Goal: Information Seeking & Learning: Learn about a topic

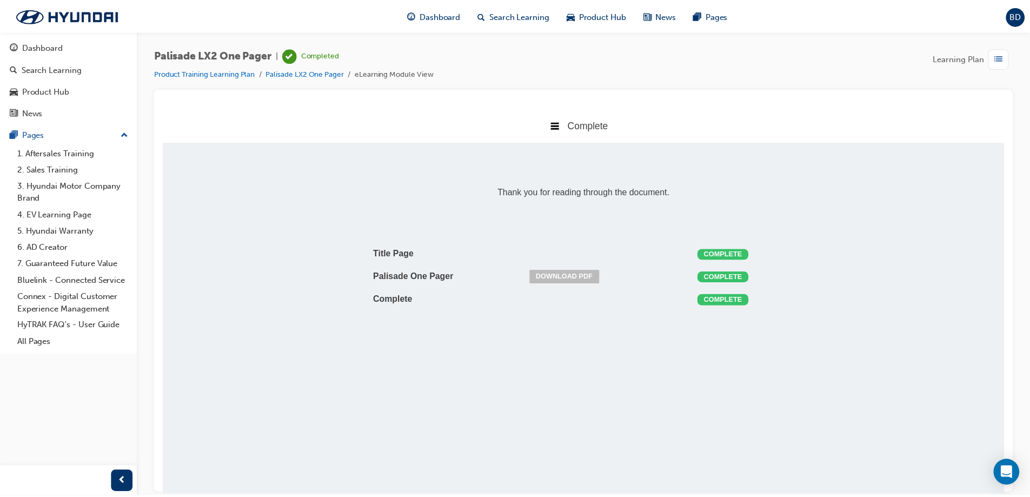
scroll to position [219, 865]
click at [445, 17] on span "Dashboard" at bounding box center [443, 15] width 41 height 12
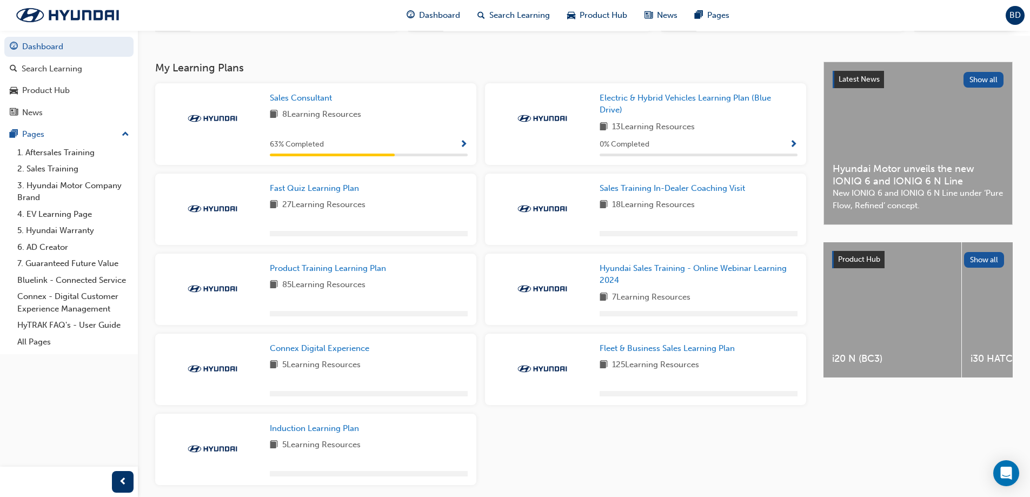
scroll to position [259, 0]
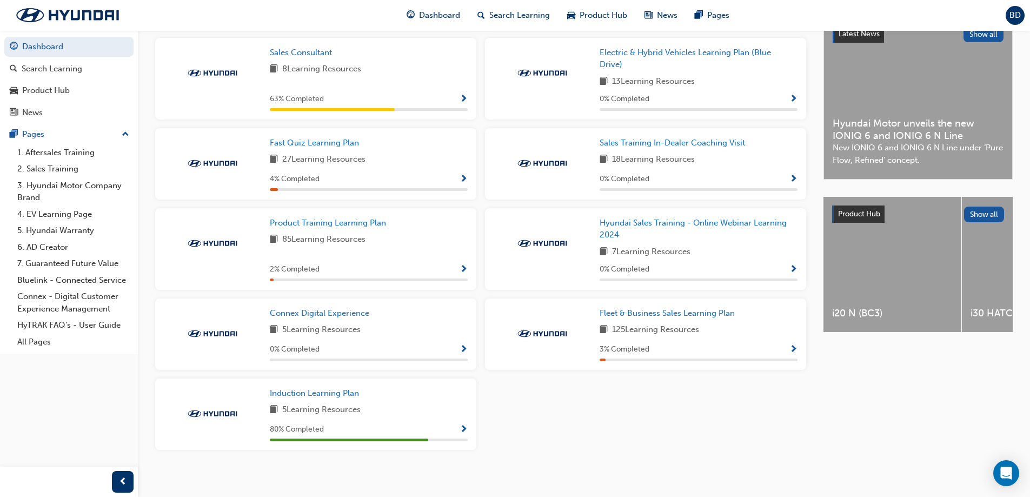
click at [465, 272] on span "Show Progress" at bounding box center [463, 270] width 8 height 10
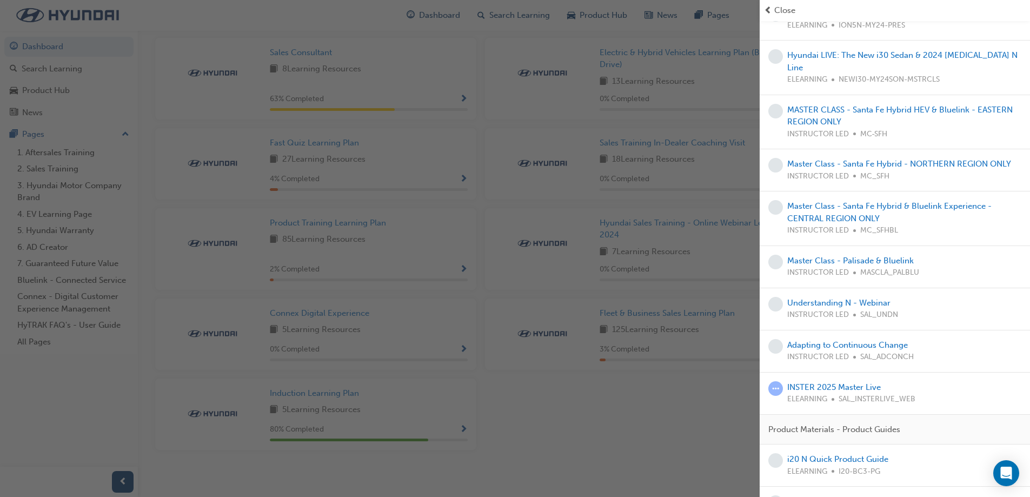
scroll to position [2687, 0]
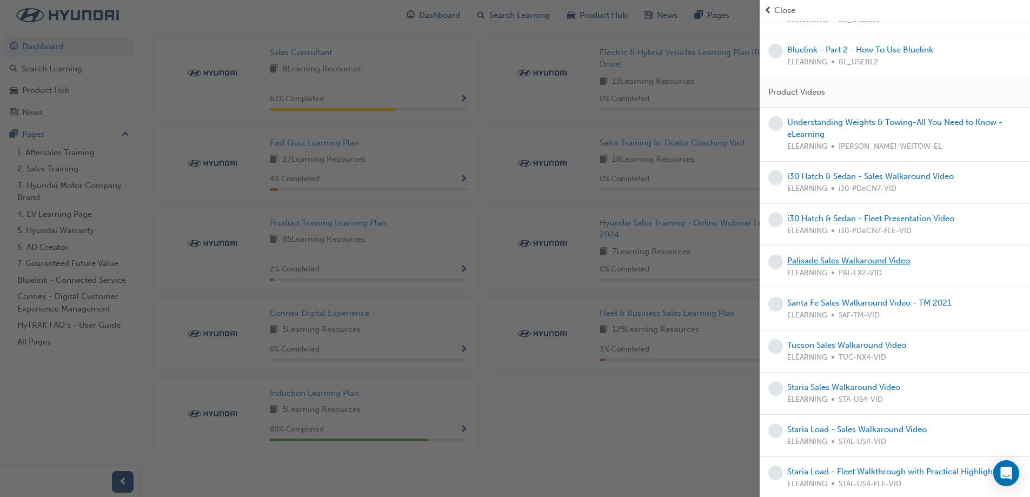
click at [877, 256] on link "Palisade Sales Walkaround Video" at bounding box center [848, 261] width 123 height 10
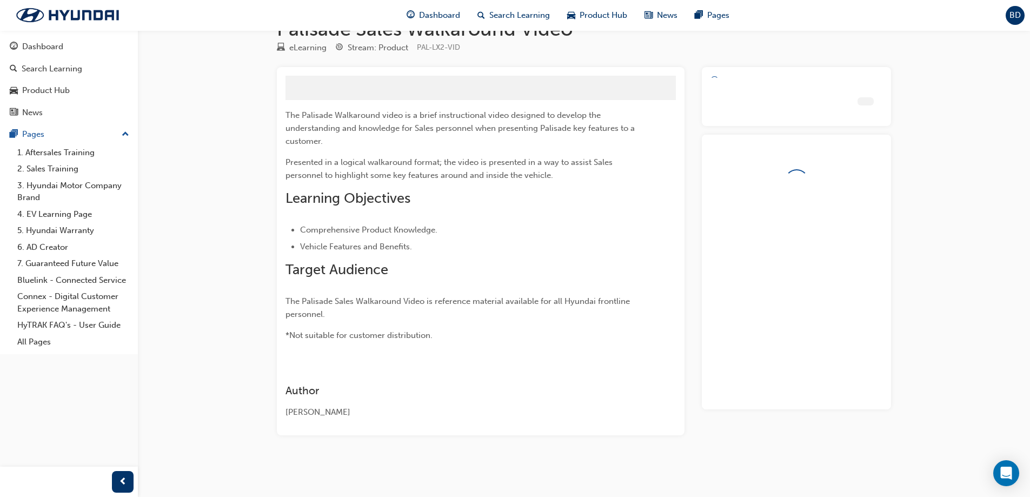
scroll to position [35, 0]
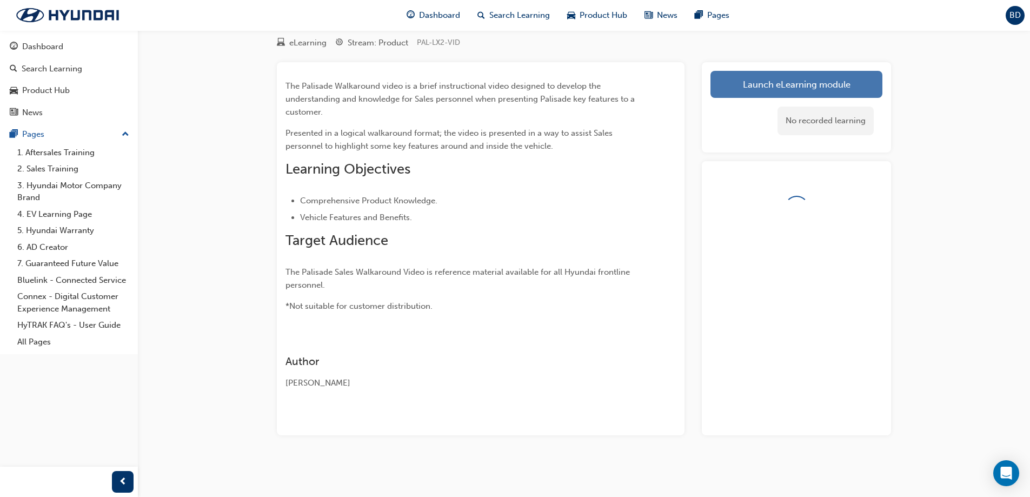
click at [789, 88] on link "Launch eLearning module" at bounding box center [796, 84] width 172 height 27
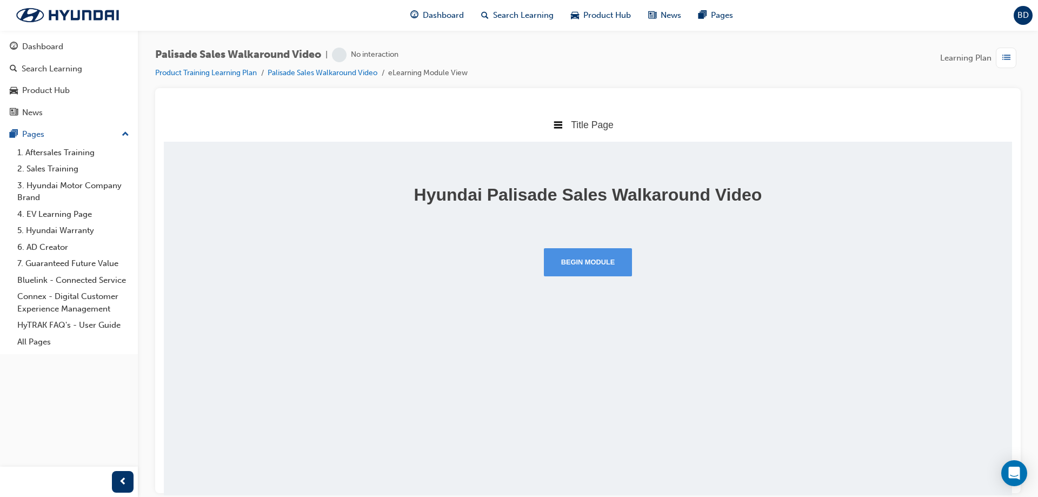
click at [577, 268] on button "Begin Module" at bounding box center [588, 262] width 89 height 28
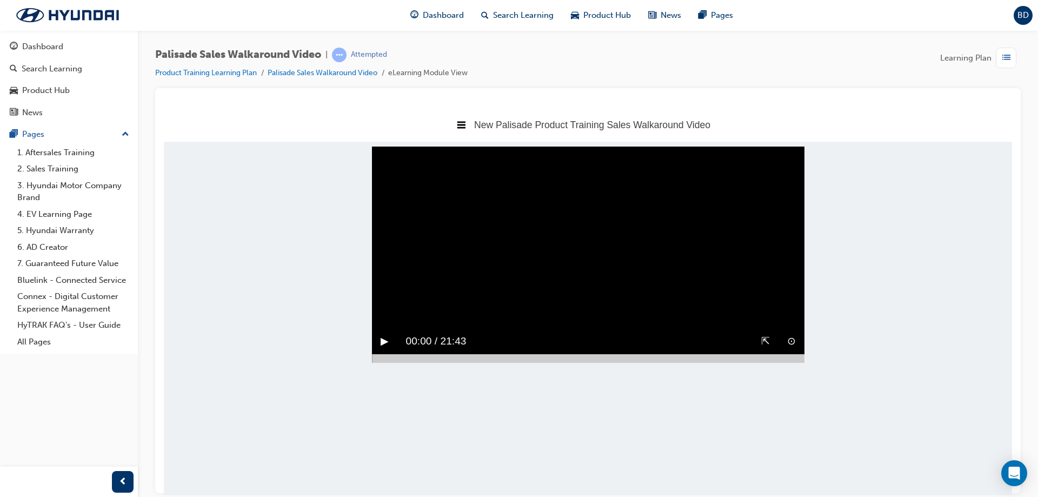
click at [380, 349] on button "▶︎" at bounding box center [384, 340] width 8 height 17
click at [769, 353] on div "⇱" at bounding box center [765, 340] width 26 height 25
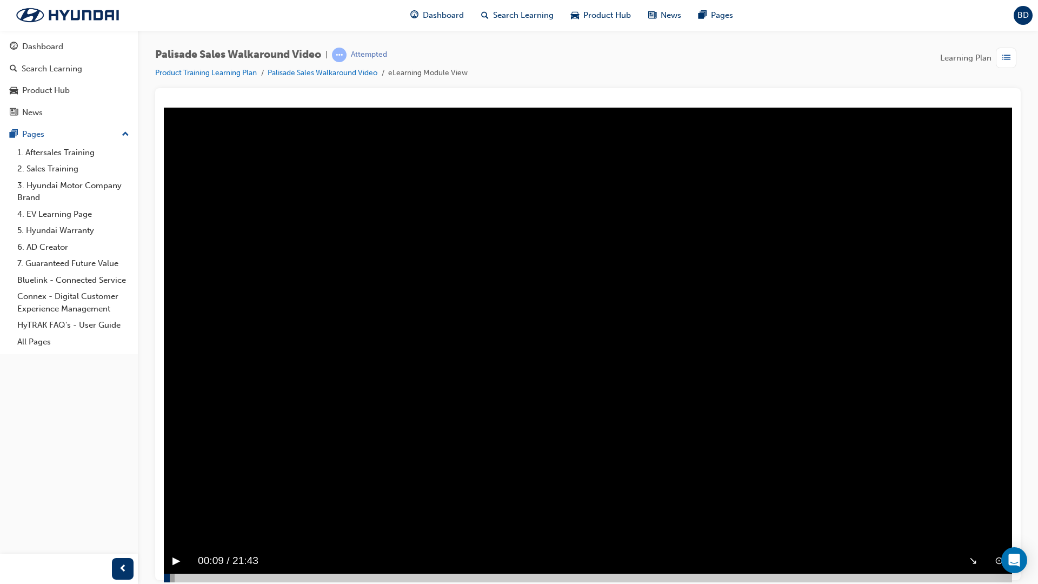
click at [175, 496] on button "▶︎" at bounding box center [176, 560] width 8 height 17
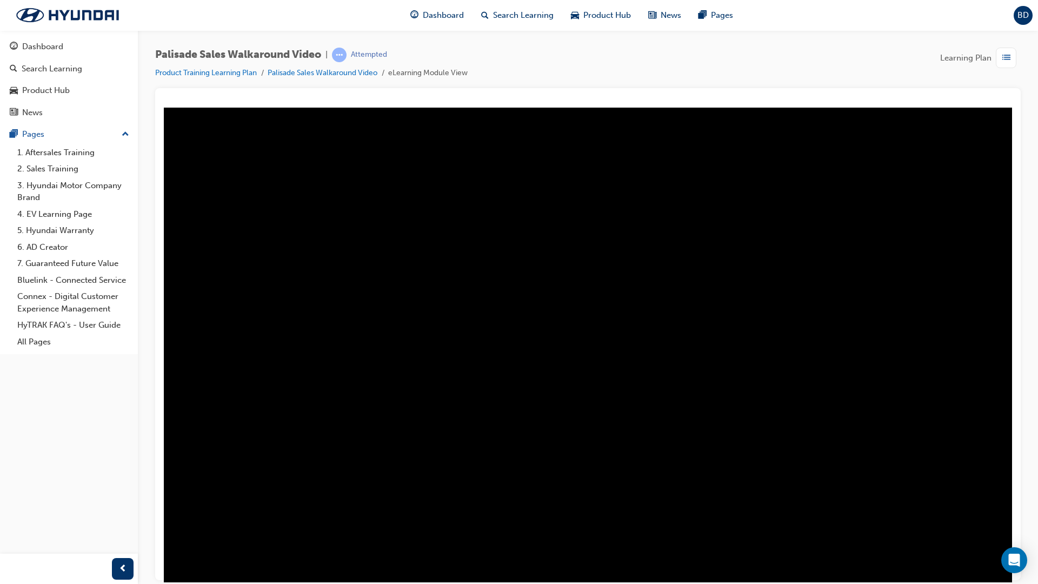
click at [175, 496] on button "‖" at bounding box center [174, 560] width 5 height 17
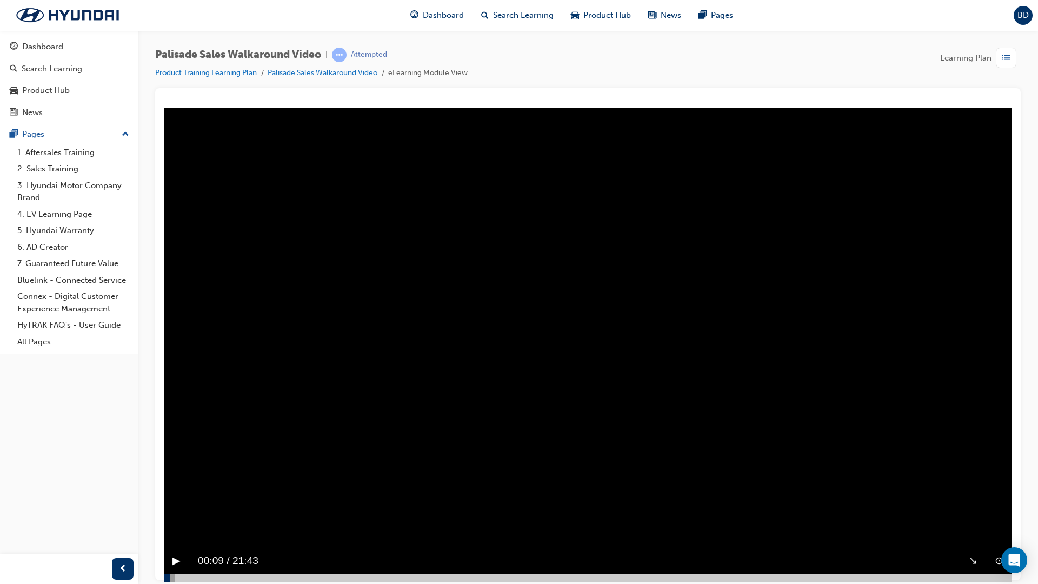
click at [168, 496] on div "▶︎" at bounding box center [176, 559] width 25 height 25
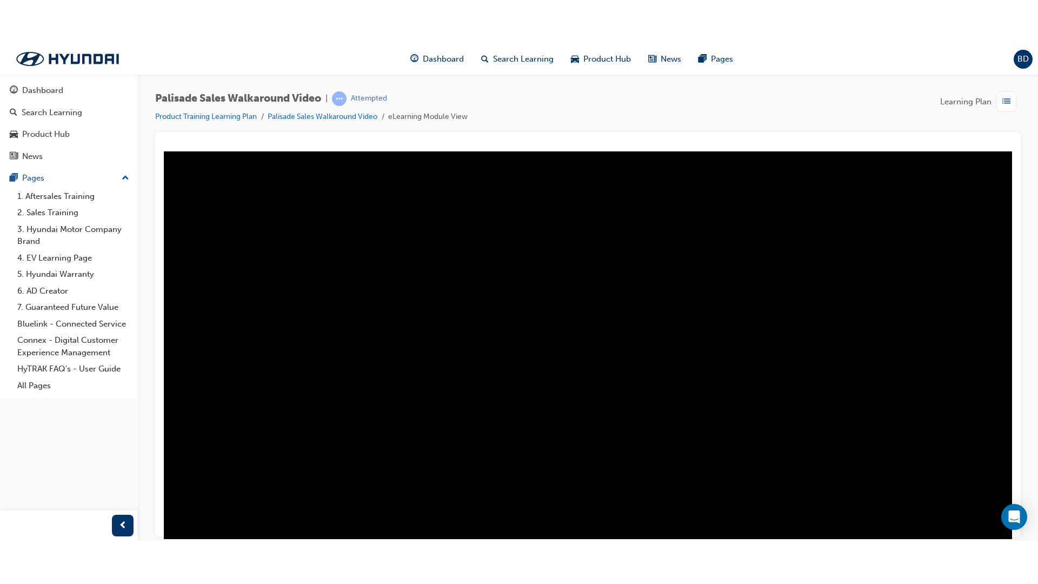
scroll to position [39, 0]
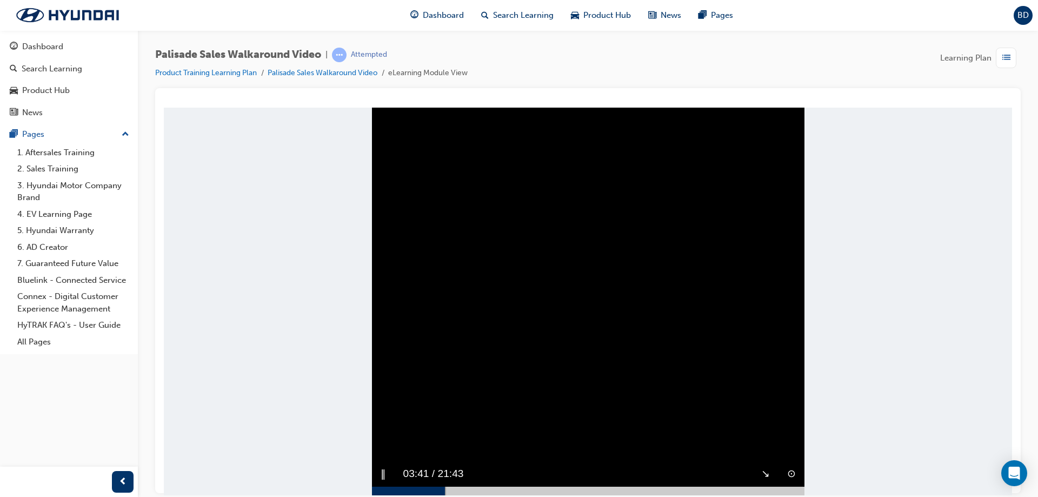
click at [752, 470] on div "↘︎" at bounding box center [765, 472] width 26 height 25
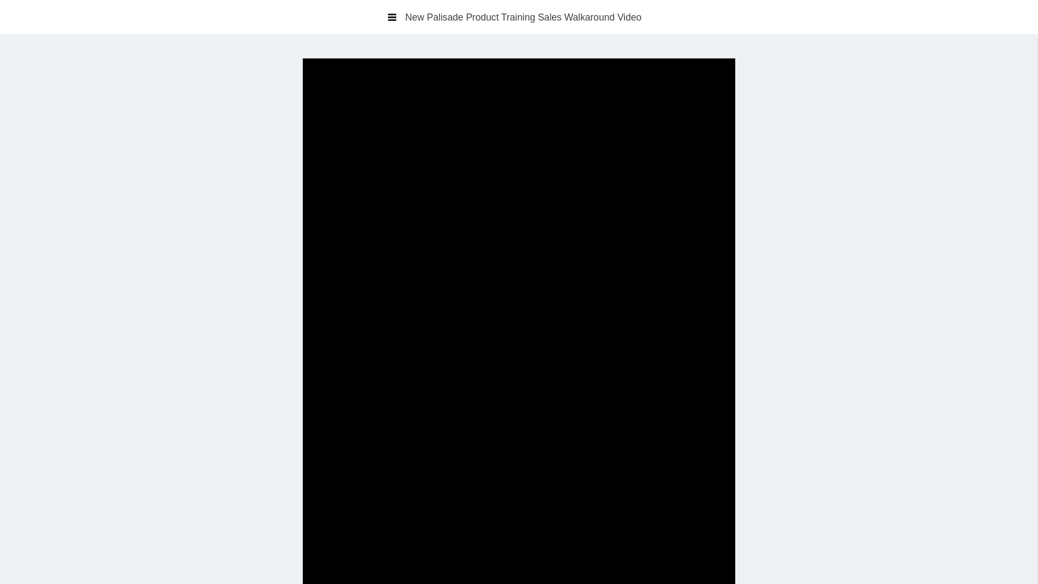
click at [550, 330] on video "Sorry, your browser does not support embedded videos. Download Instead" at bounding box center [519, 350] width 432 height 584
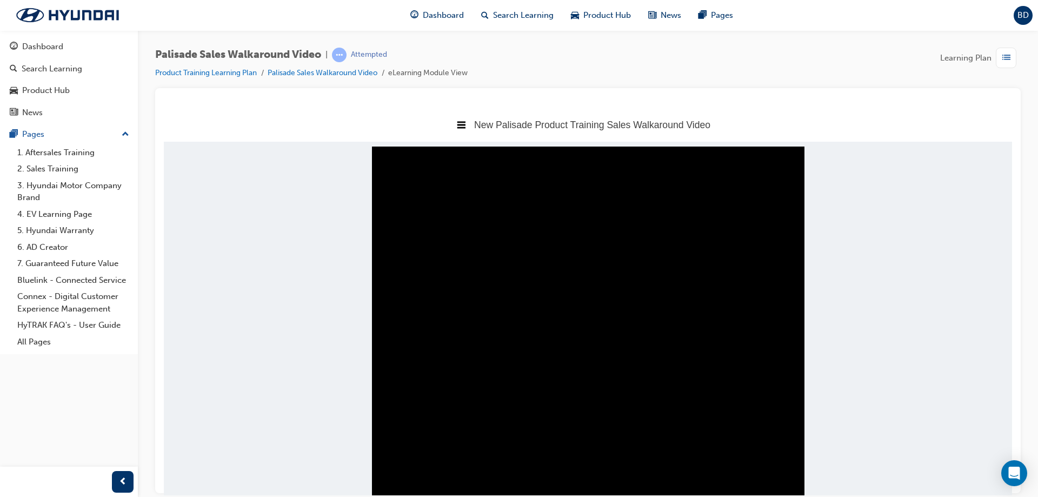
click at [452, 254] on video "Sorry, your browser does not support embedded videos. Download Instead" at bounding box center [588, 340] width 432 height 388
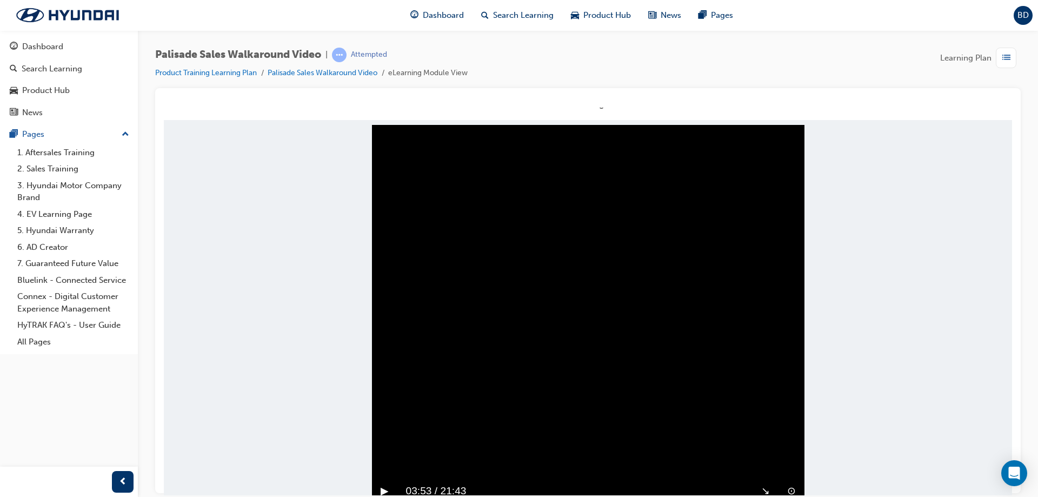
scroll to position [39, 0]
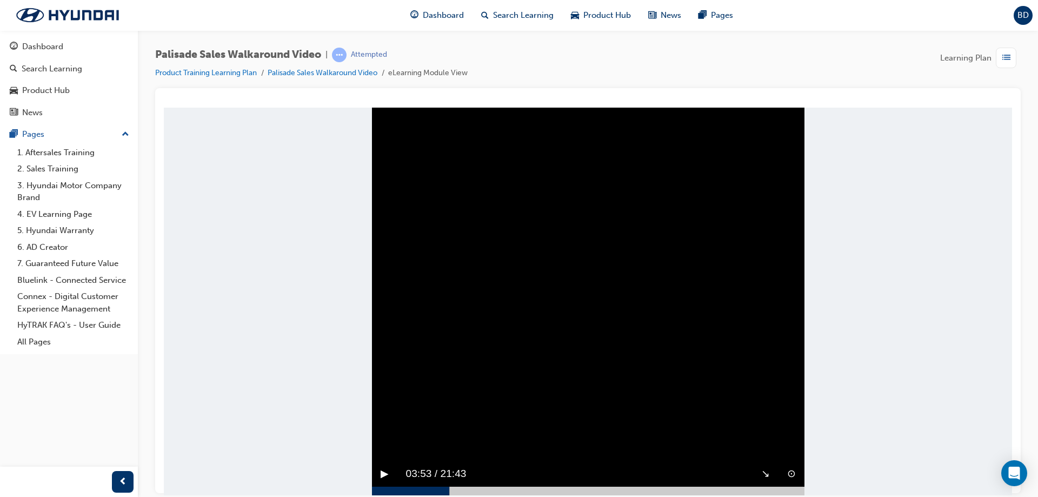
click at [502, 371] on video "Sorry, your browser does not support embedded videos. Download Instead" at bounding box center [588, 301] width 432 height 388
click at [490, 385] on video "Sorry, your browser does not support embedded videos. Download Instead" at bounding box center [588, 301] width 432 height 388
click at [482, 390] on video "Sorry, your browser does not support embedded videos. Download Instead" at bounding box center [588, 301] width 432 height 388
click at [761, 473] on button "↘︎" at bounding box center [765, 473] width 9 height 17
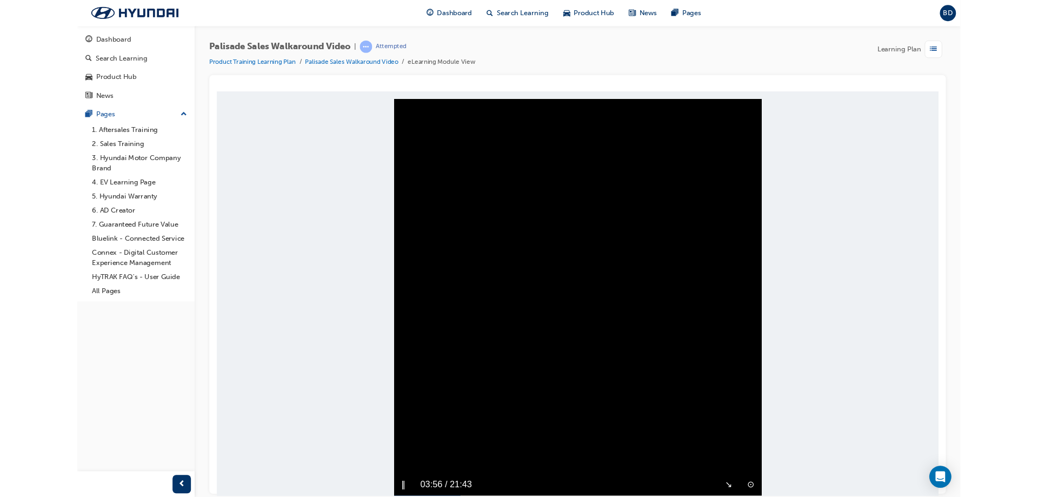
scroll to position [0, 0]
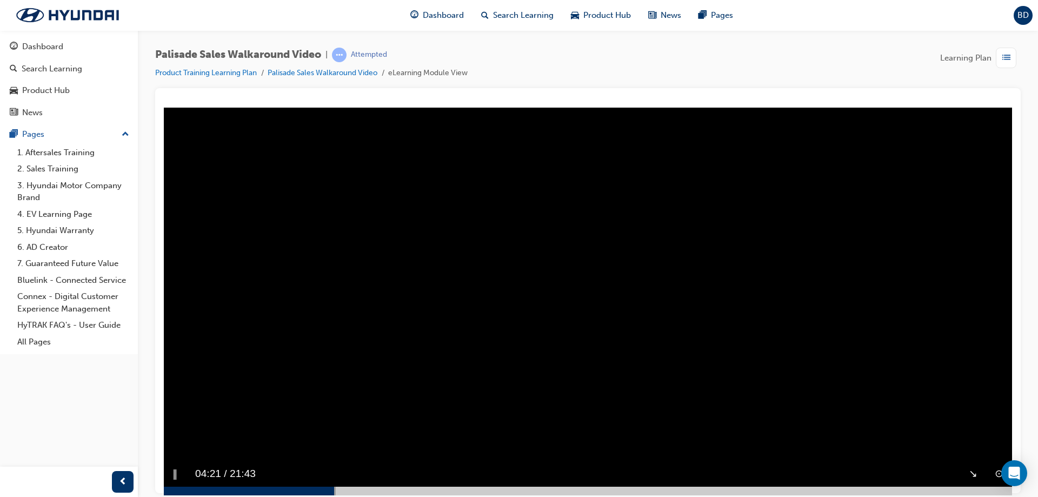
scroll to position [39, 0]
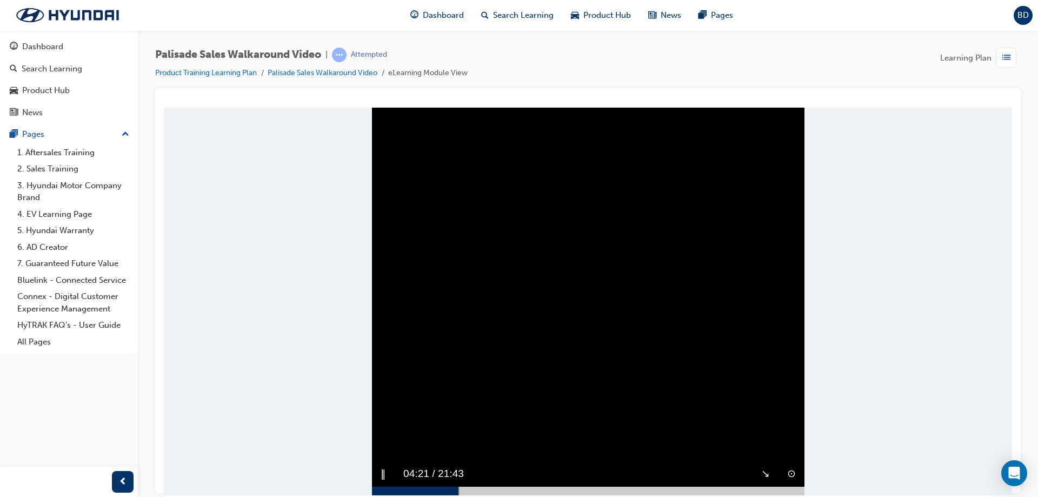
click at [504, 254] on video "Sorry, your browser does not support embedded videos. Download Instead" at bounding box center [588, 301] width 432 height 388
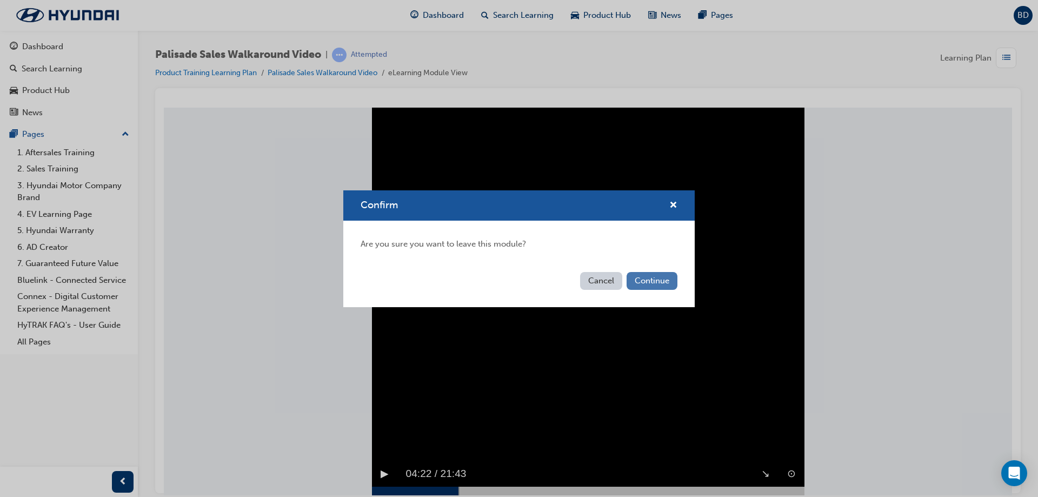
click at [656, 272] on button "Continue" at bounding box center [651, 281] width 51 height 18
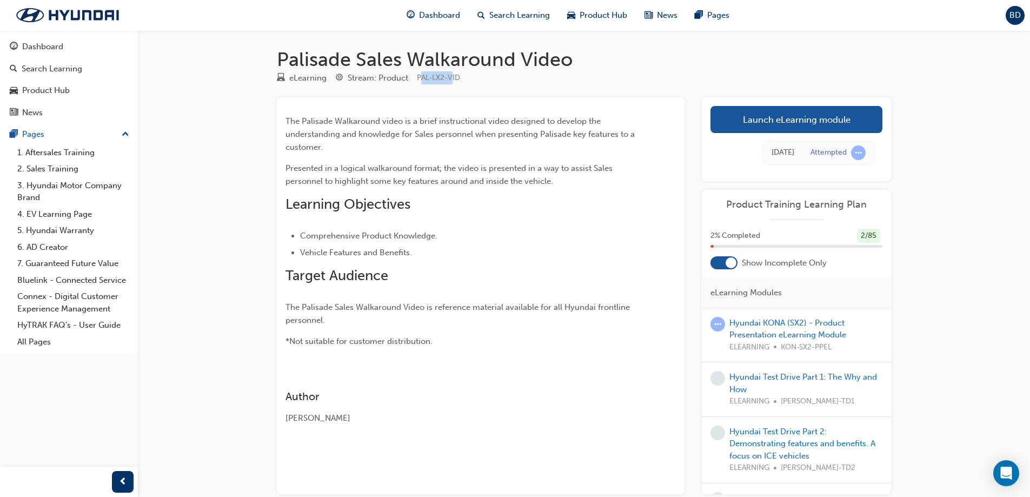
drag, startPoint x: 420, startPoint y: 80, endPoint x: 453, endPoint y: 80, distance: 33.0
click at [453, 80] on span "PAL-LX2-VID" at bounding box center [438, 77] width 43 height 9
click at [420, 84] on div "eLearning Stream: Product PAL-LX2-VID" at bounding box center [584, 80] width 614 height 18
drag, startPoint x: 418, startPoint y: 77, endPoint x: 446, endPoint y: 78, distance: 28.2
click at [446, 78] on span "PAL-LX2-VID" at bounding box center [438, 77] width 43 height 9
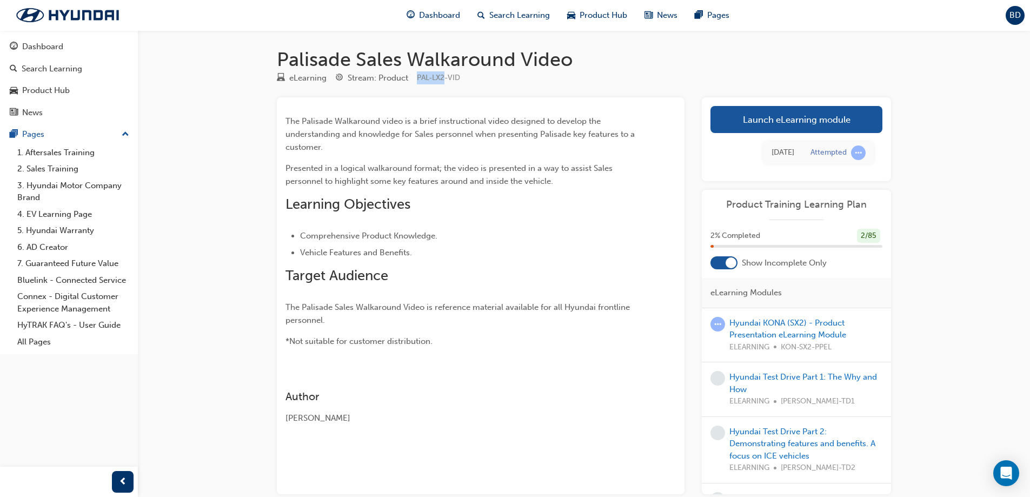
copy span "PAL-LX2"
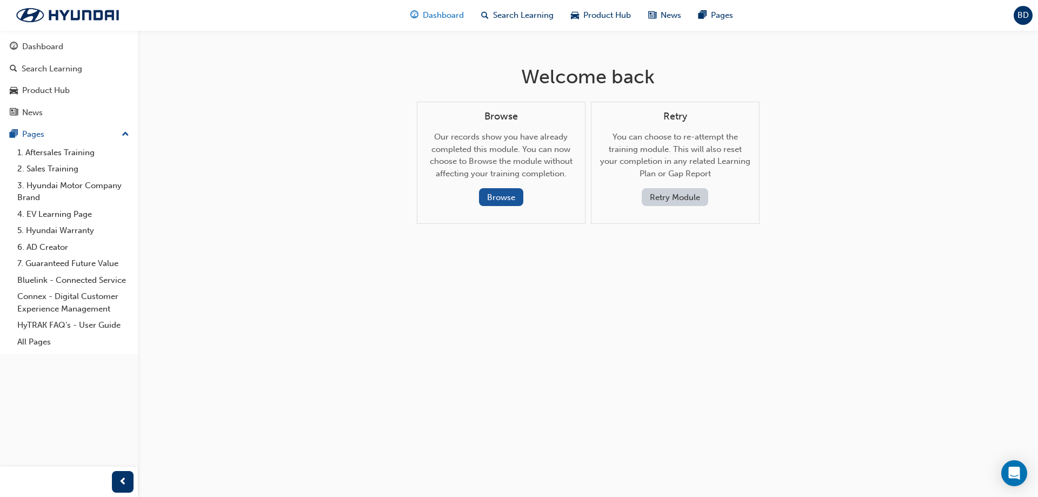
click at [444, 17] on span "Dashboard" at bounding box center [443, 15] width 41 height 12
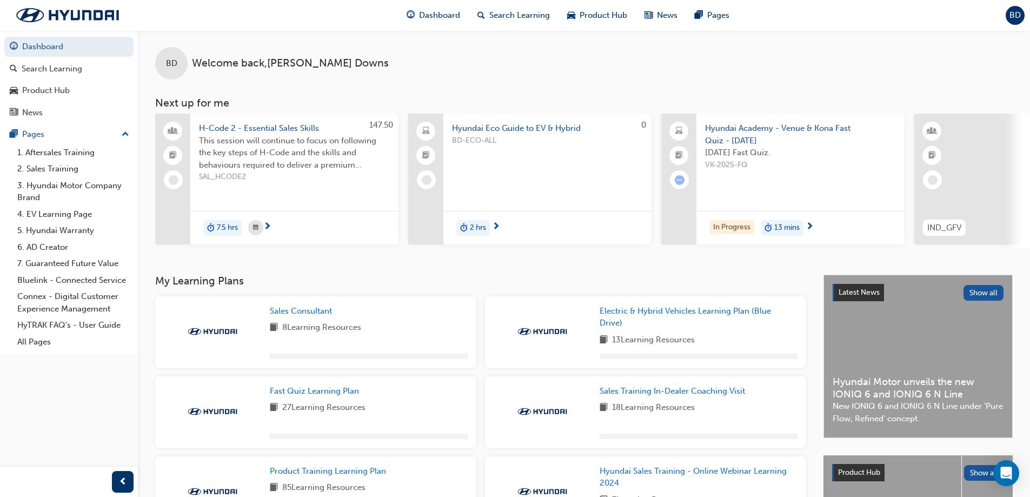
scroll to position [216, 0]
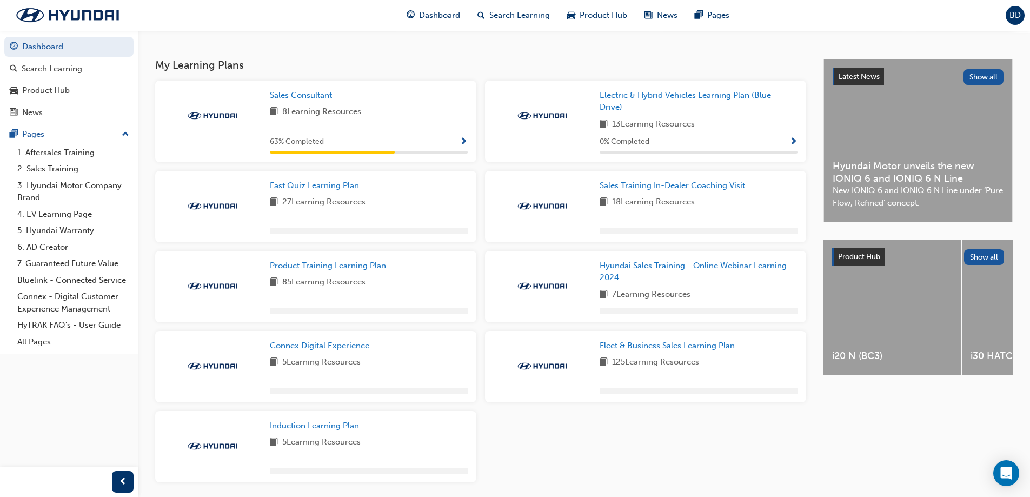
click at [337, 264] on link "Product Training Learning Plan" at bounding box center [330, 265] width 121 height 12
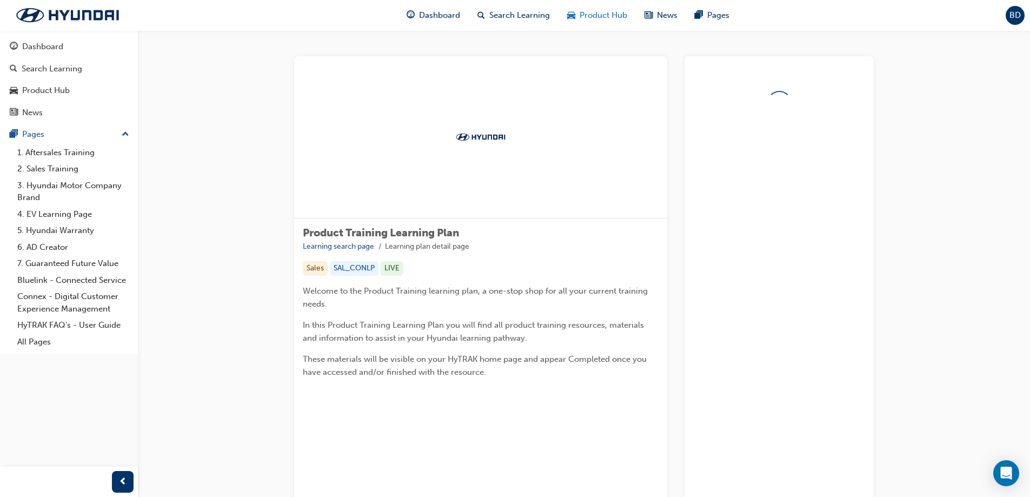
click at [600, 18] on span "Product Hub" at bounding box center [603, 15] width 48 height 12
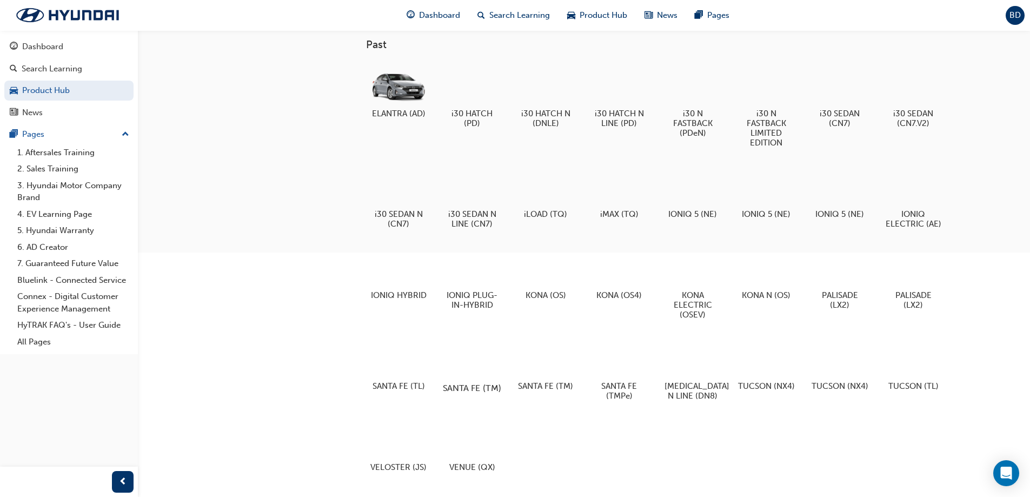
scroll to position [333, 0]
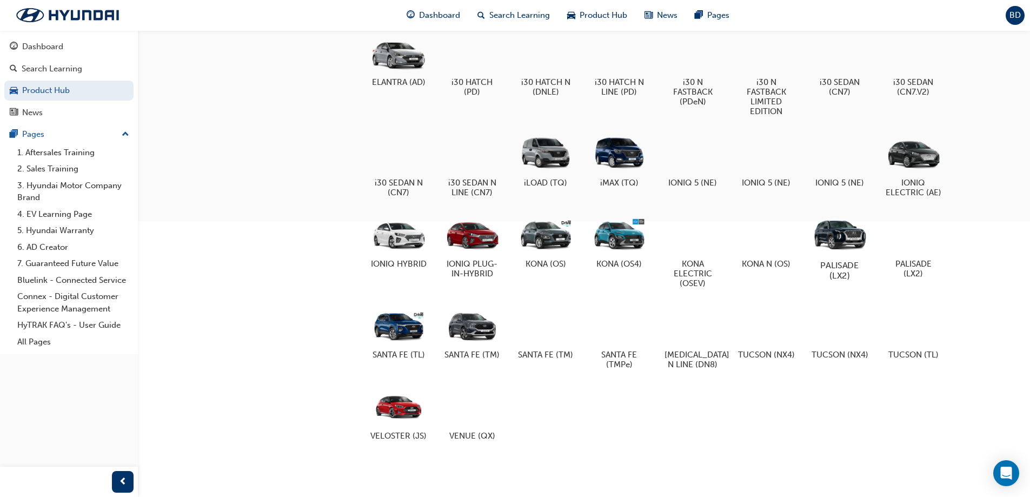
click at [830, 238] on div at bounding box center [839, 233] width 60 height 43
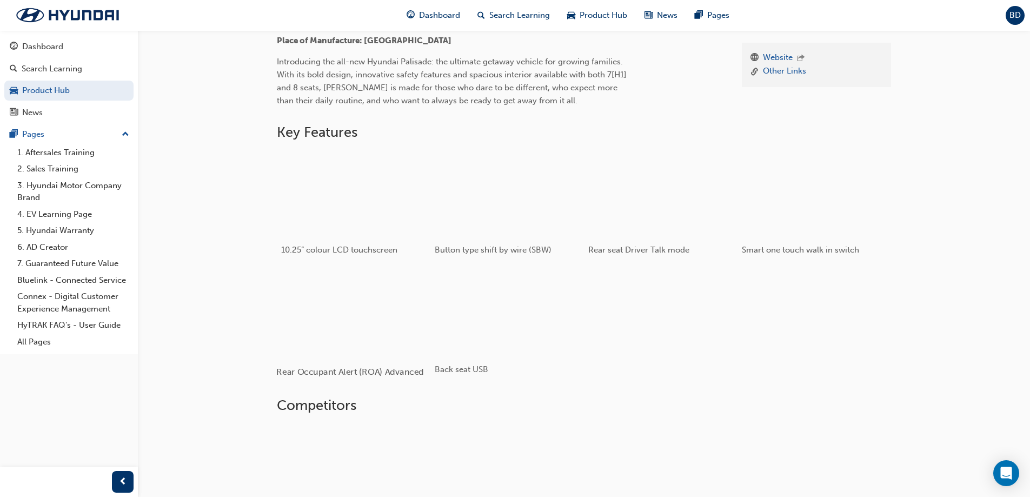
scroll to position [324, 0]
